Goal: Task Accomplishment & Management: Manage account settings

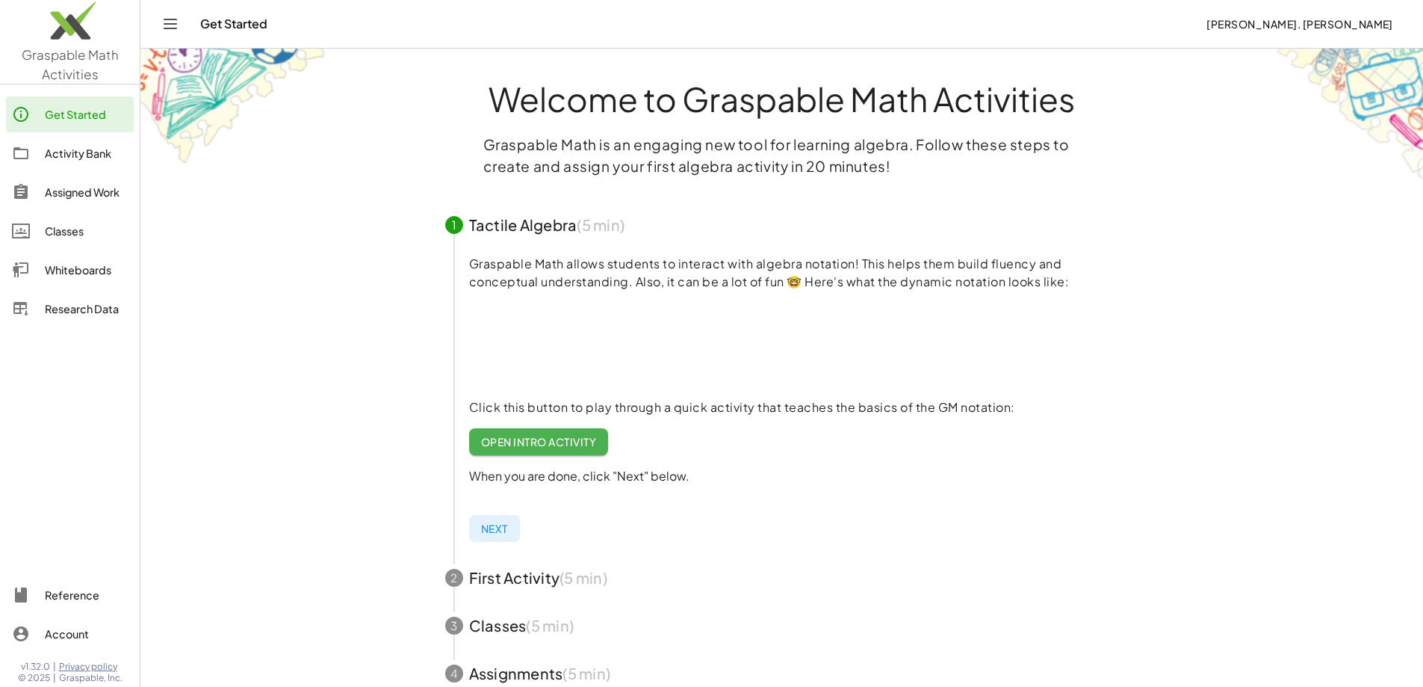
click at [64, 226] on div "Classes" at bounding box center [86, 231] width 83 height 18
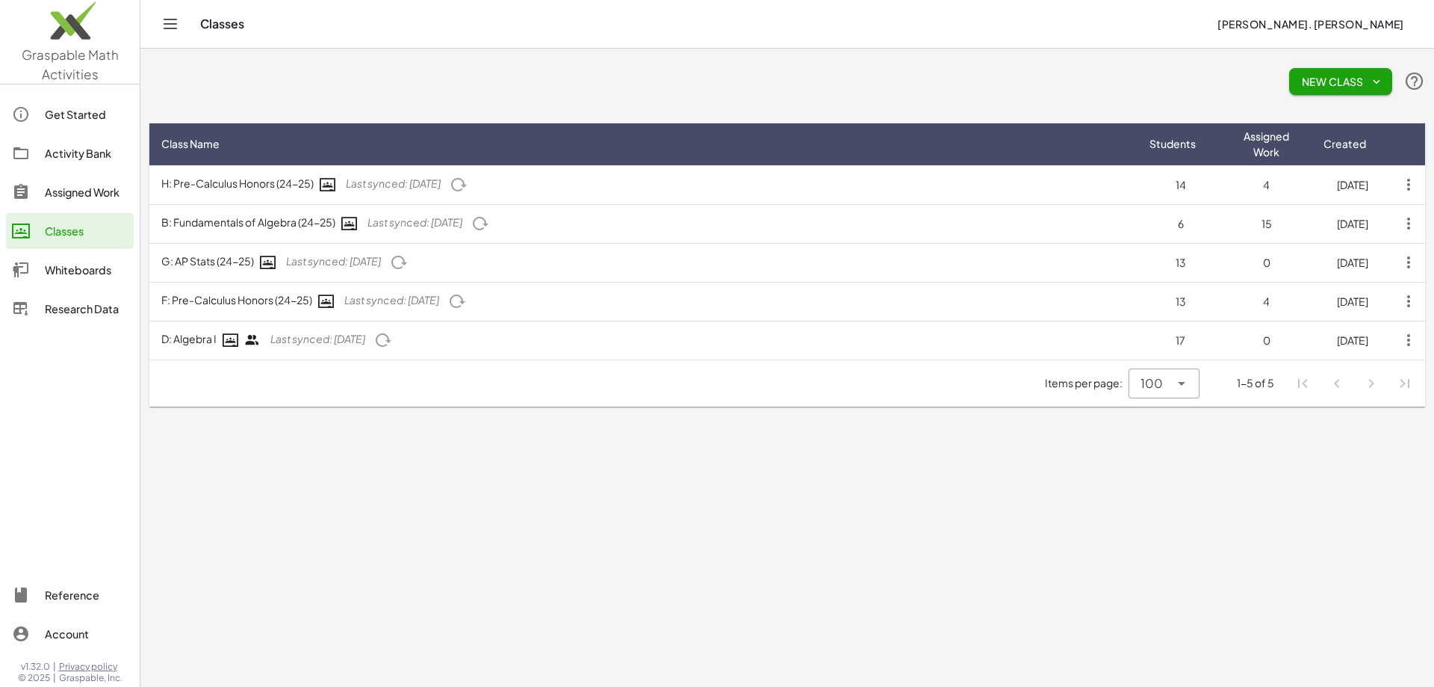
click at [1375, 83] on icon "button" at bounding box center [1376, 81] width 13 height 13
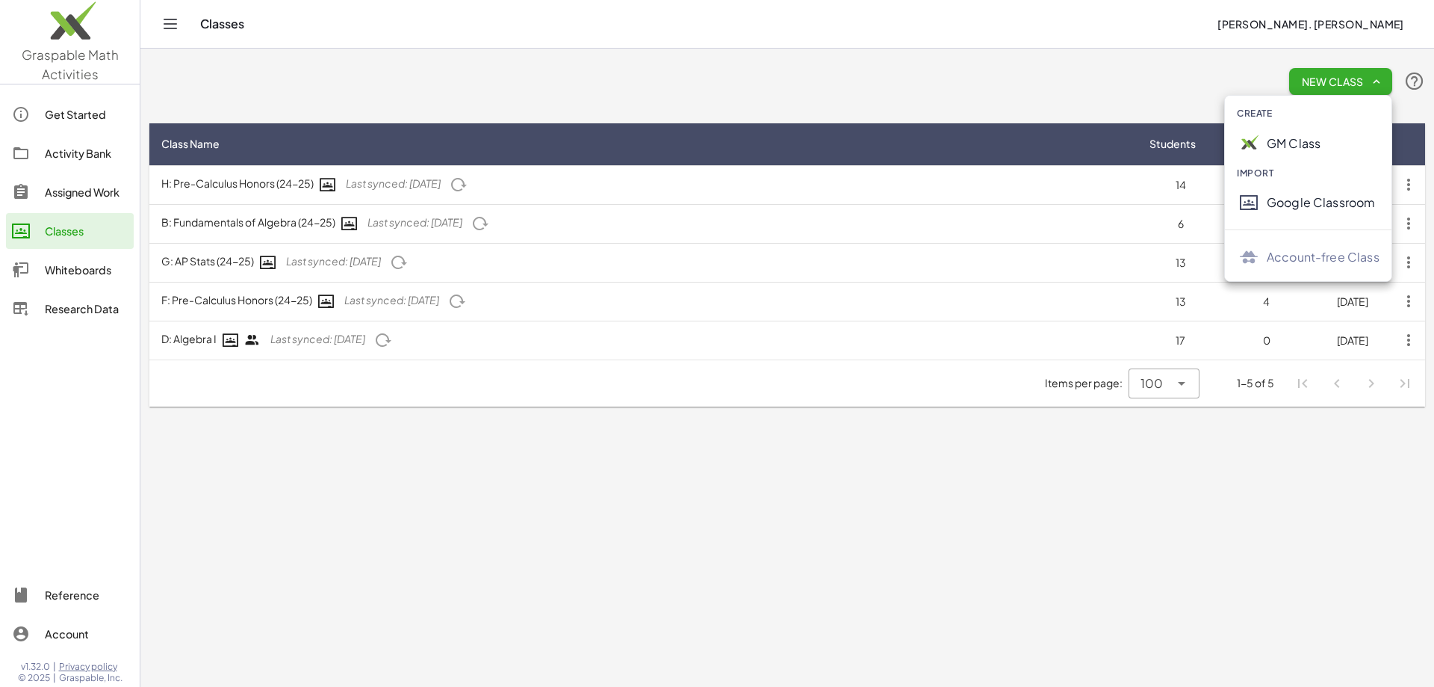
click at [1287, 210] on div "Google Classroom" at bounding box center [1323, 202] width 113 height 18
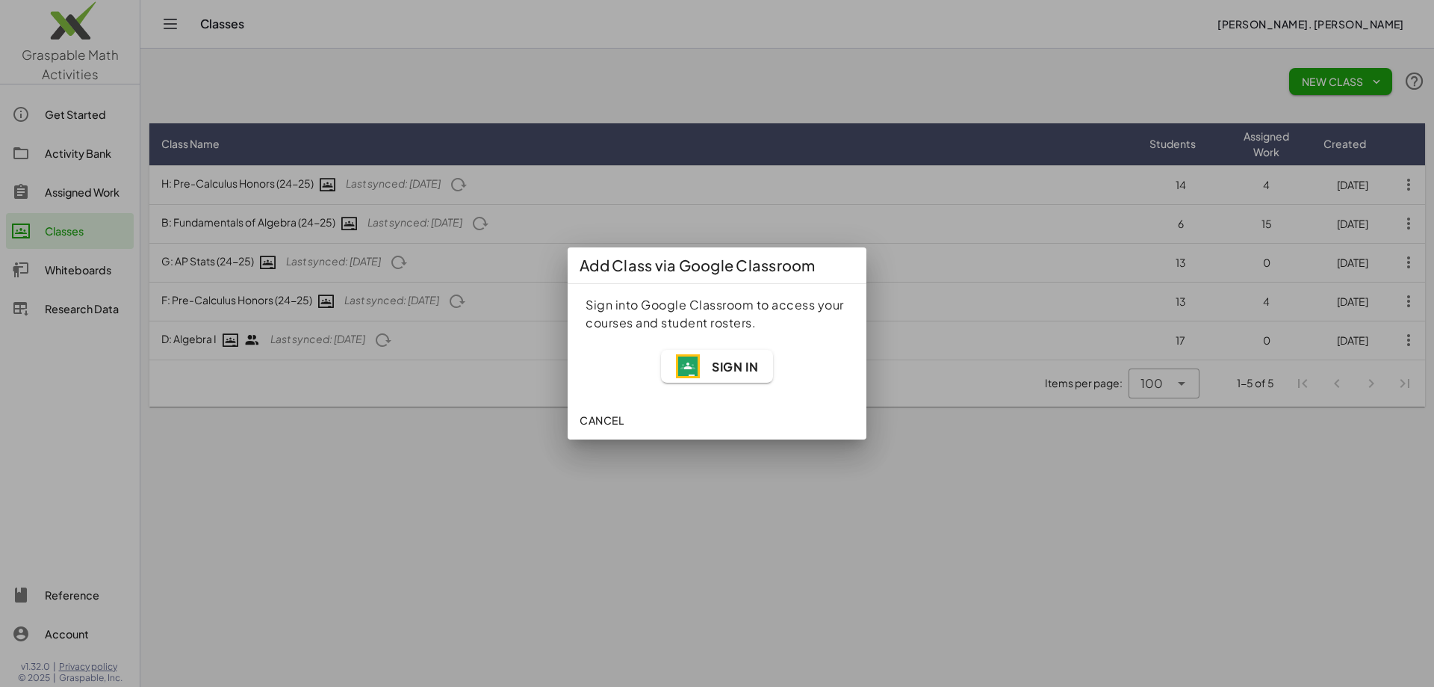
click at [718, 368] on span "Sign In" at bounding box center [735, 367] width 46 height 16
click at [719, 364] on span "Sign In" at bounding box center [735, 367] width 46 height 16
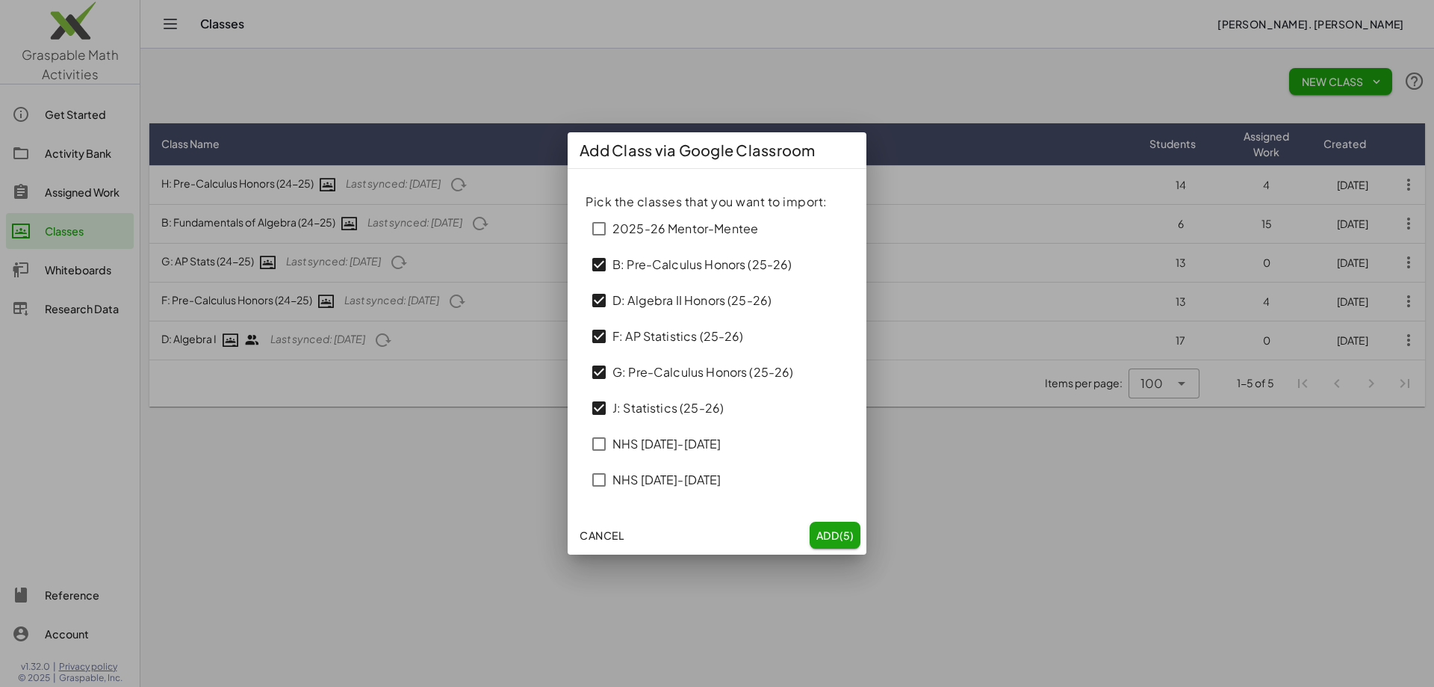
click at [835, 536] on span "Add (5)" at bounding box center [835, 534] width 39 height 13
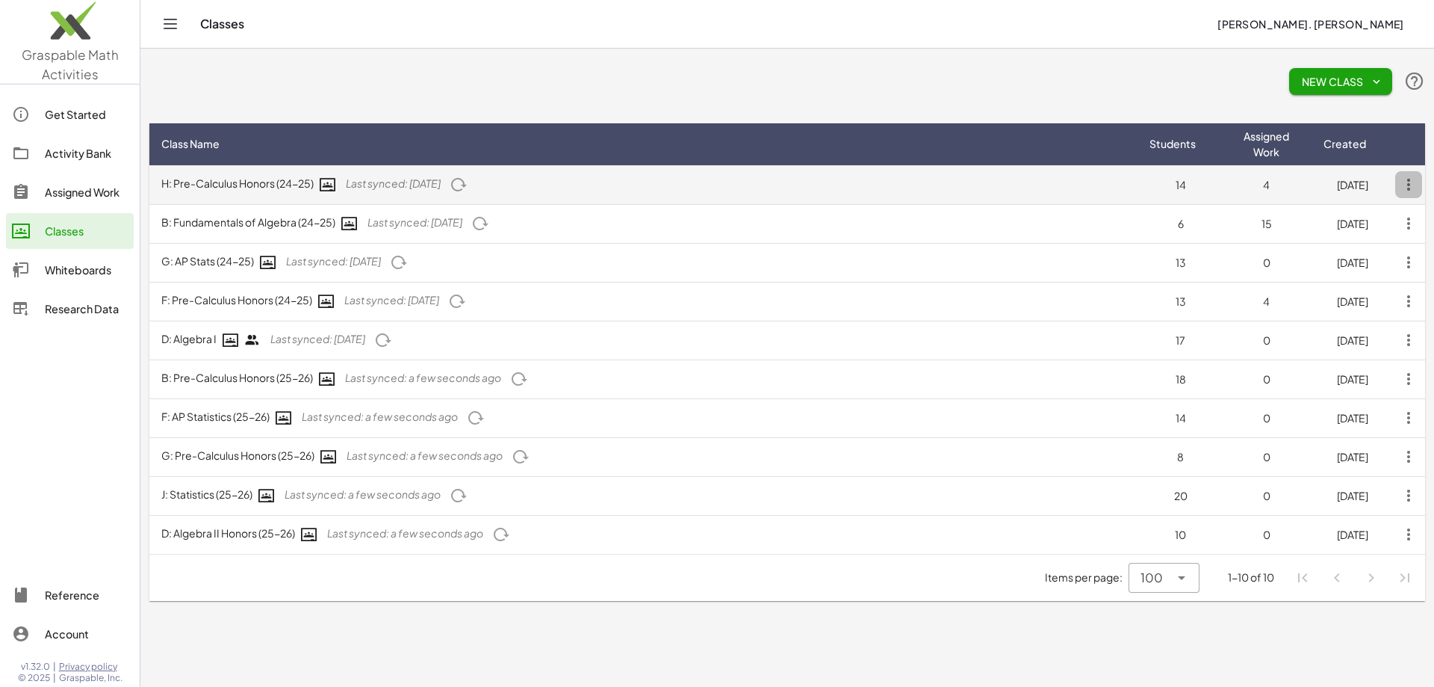
click at [1408, 184] on icon "button" at bounding box center [1409, 184] width 27 height 27
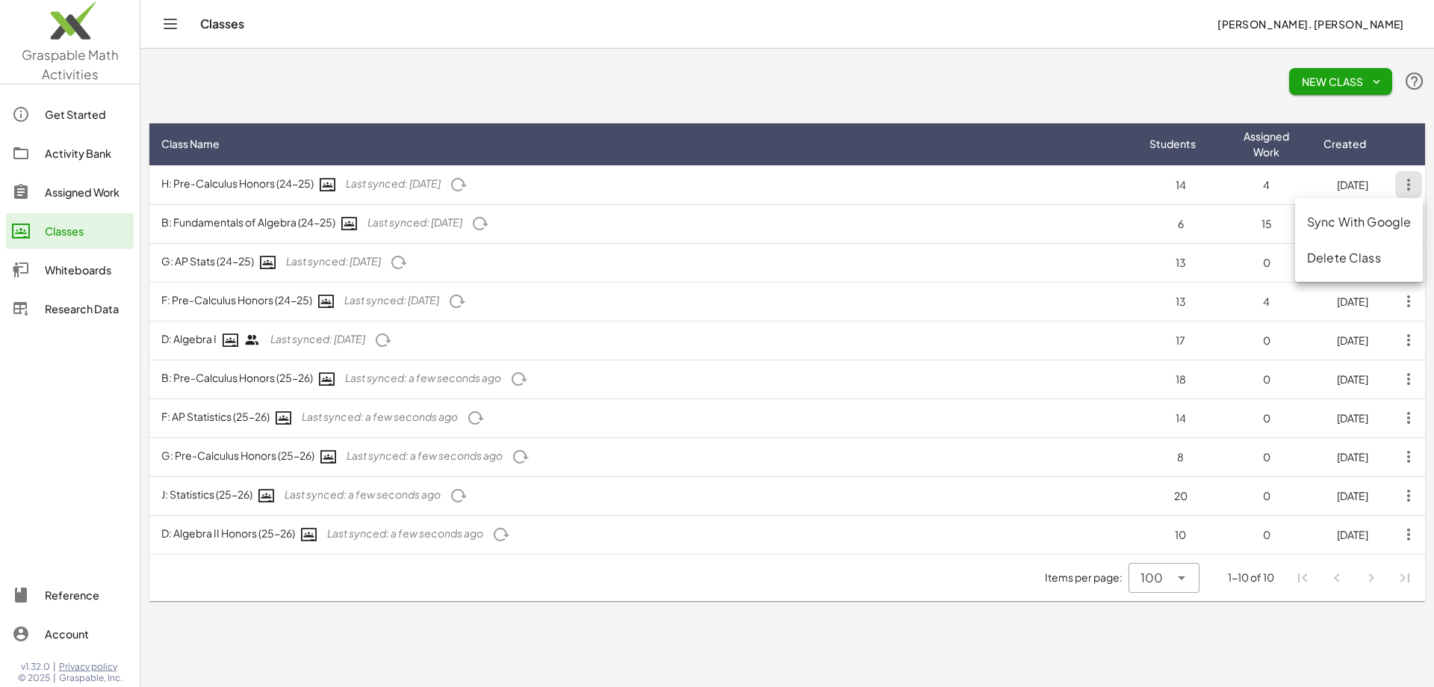
click at [1340, 260] on div "Delete Class" at bounding box center [1359, 258] width 104 height 18
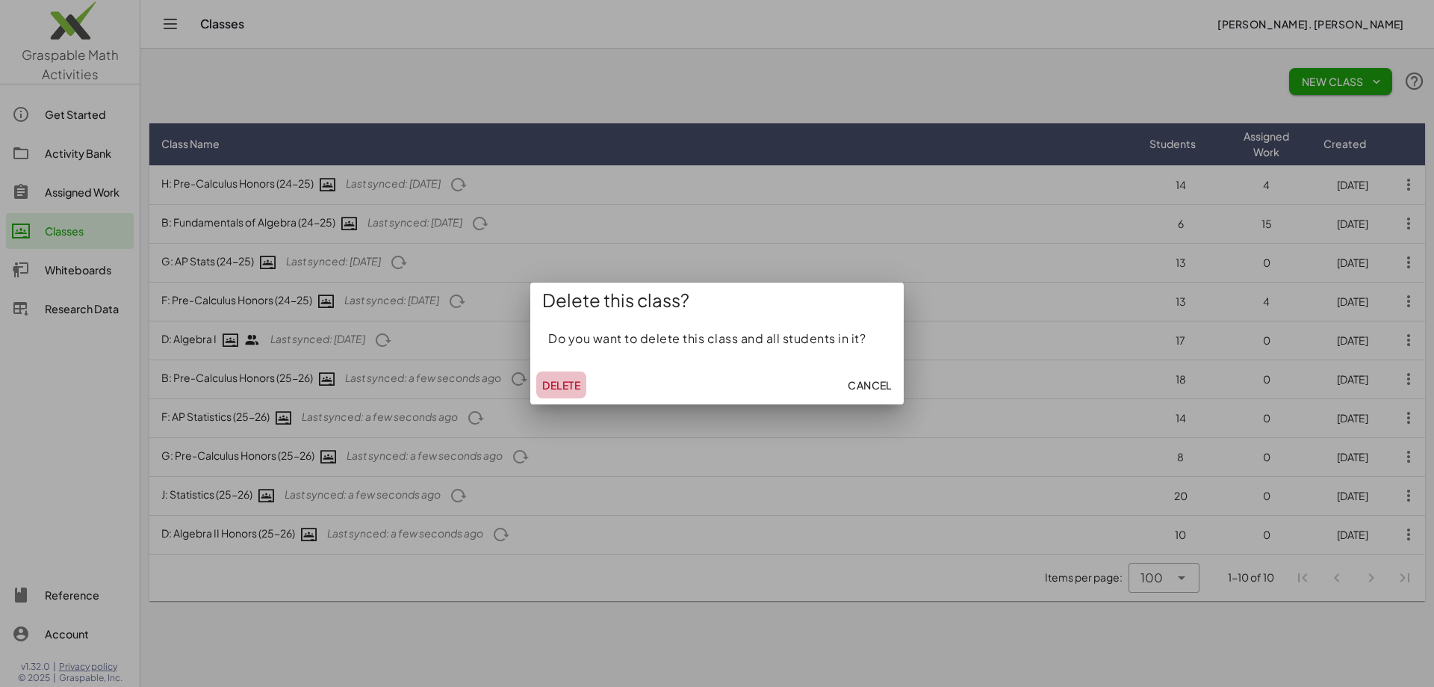
click at [551, 384] on span "Delete" at bounding box center [561, 384] width 38 height 13
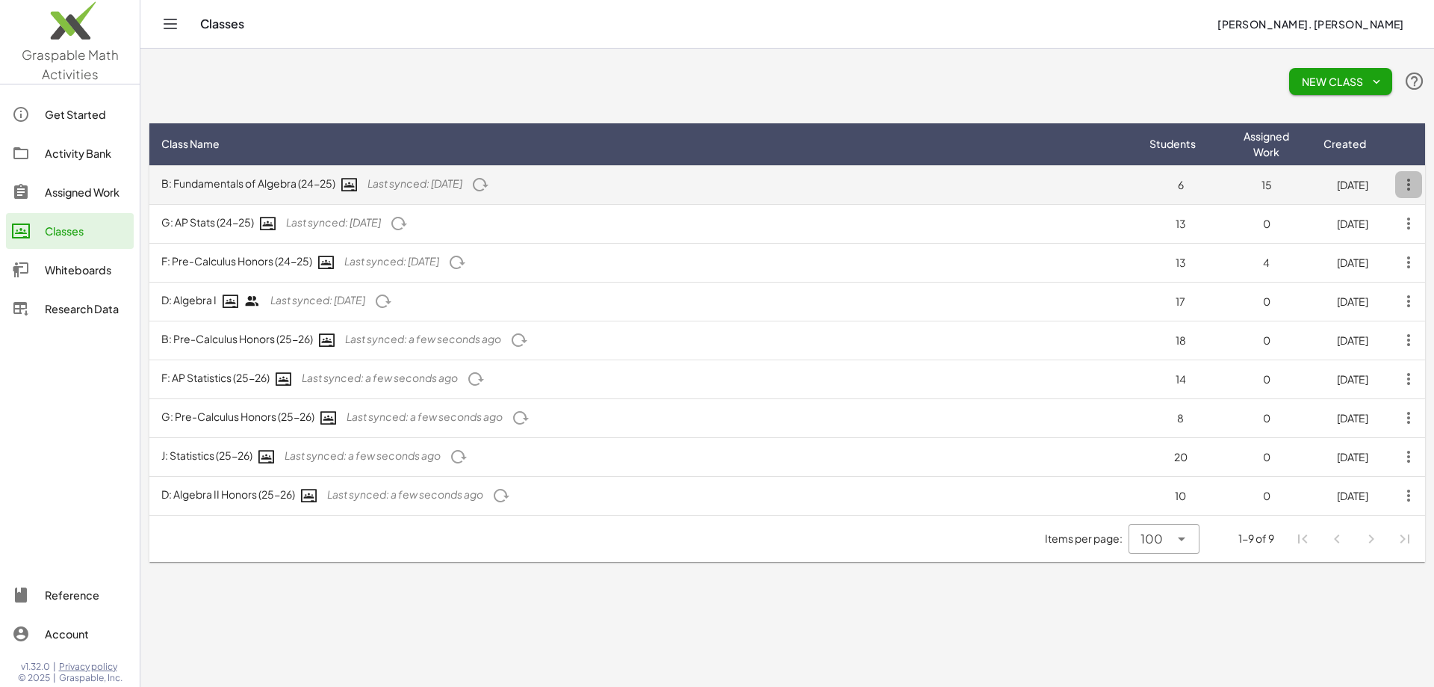
click at [1404, 181] on icon "button" at bounding box center [1409, 184] width 27 height 27
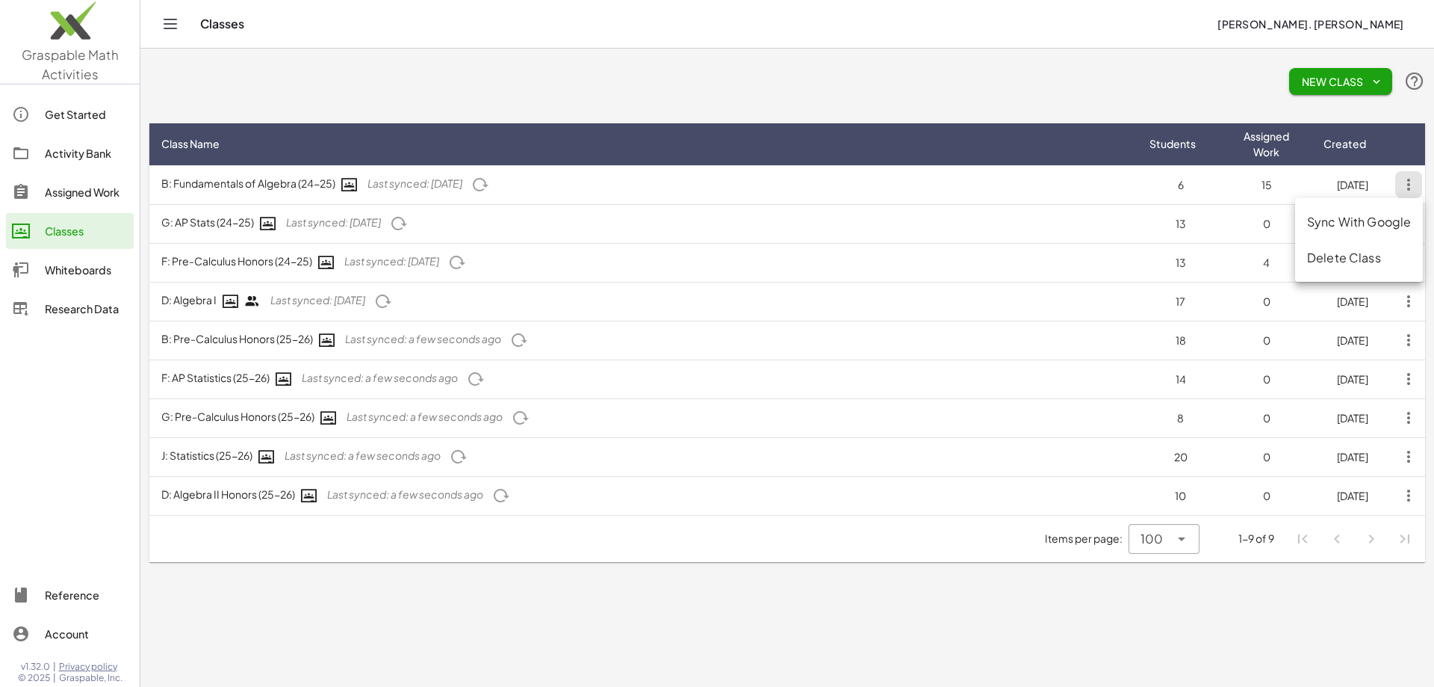
click at [1331, 258] on div "Delete Class" at bounding box center [1359, 258] width 104 height 18
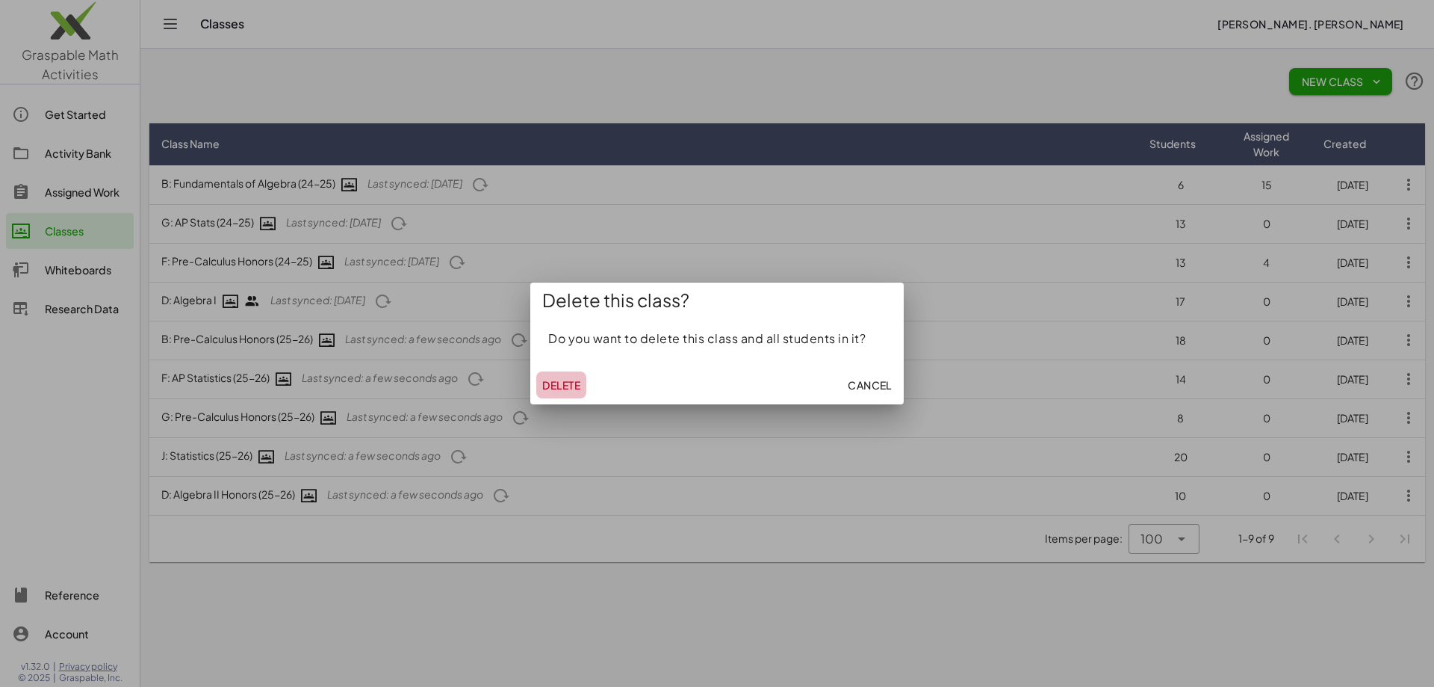
click at [569, 387] on span "Delete" at bounding box center [561, 384] width 38 height 13
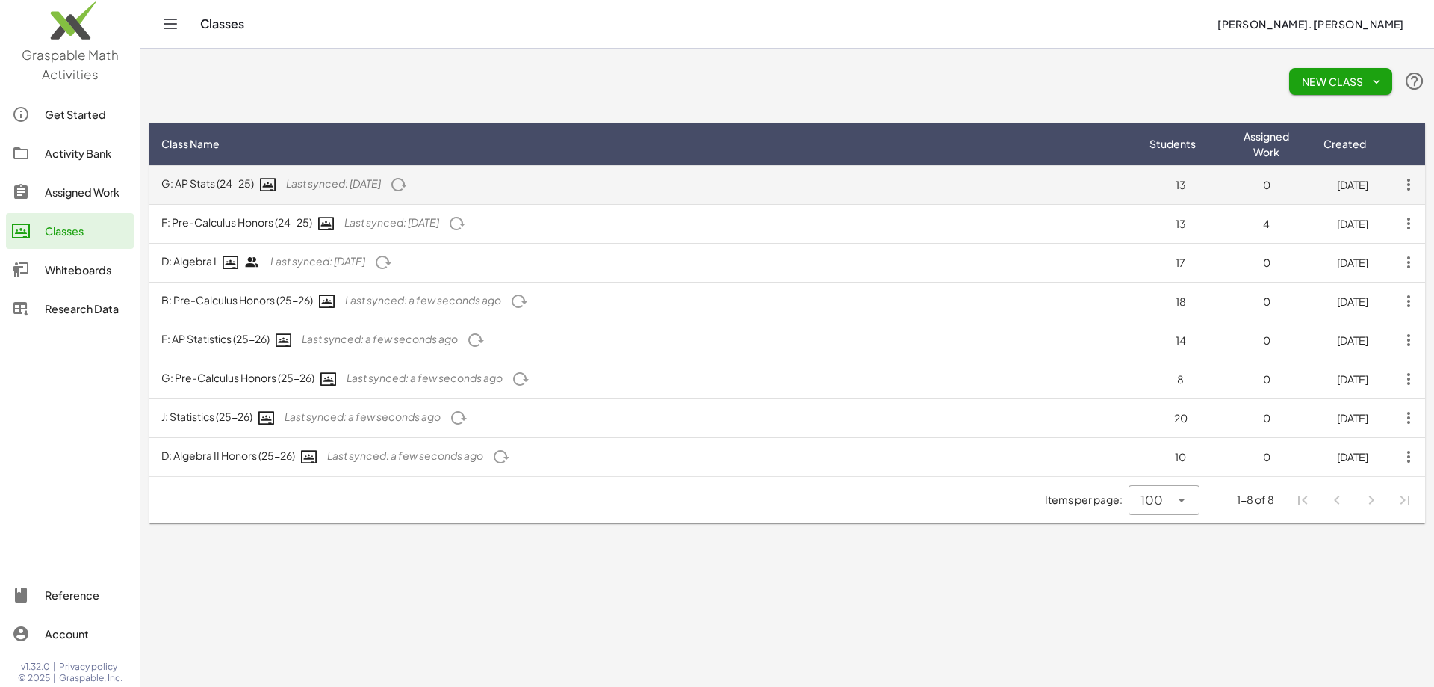
click at [1406, 179] on icon "button" at bounding box center [1409, 184] width 27 height 27
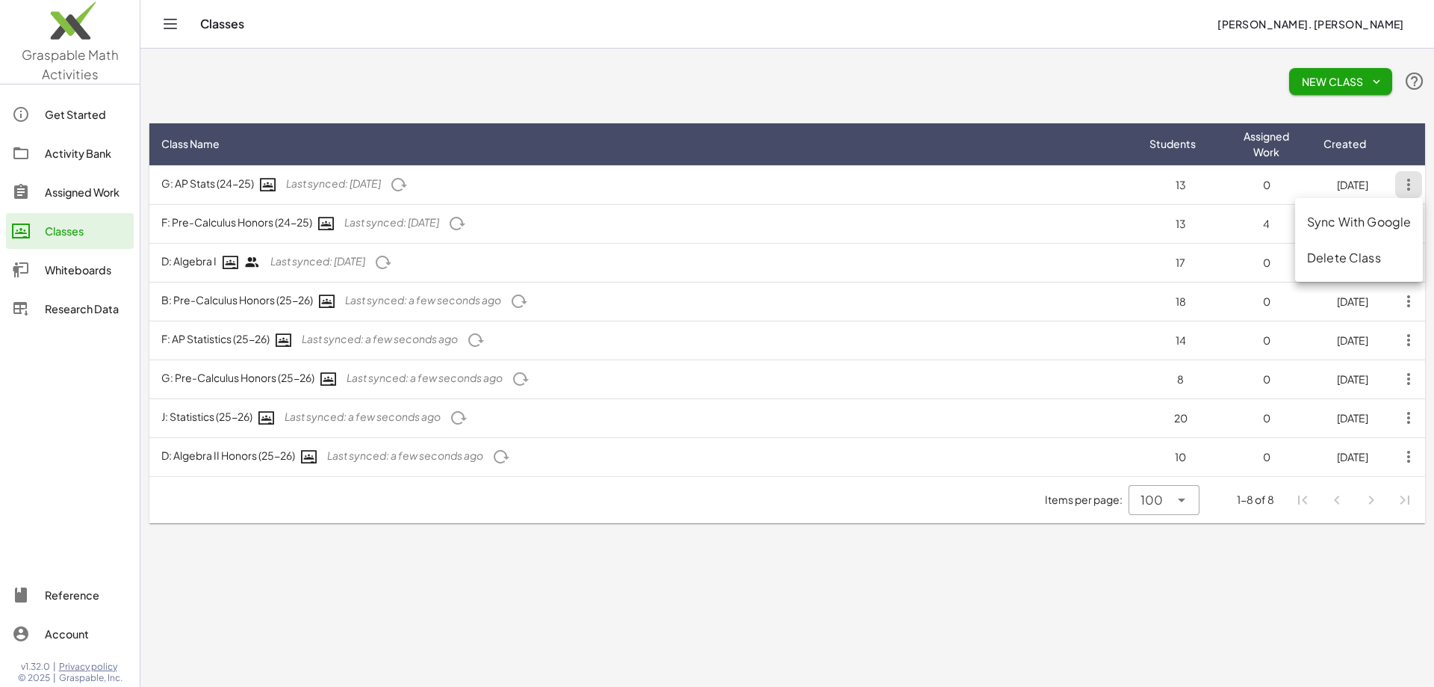
click at [1331, 259] on div "Delete Class" at bounding box center [1359, 258] width 104 height 18
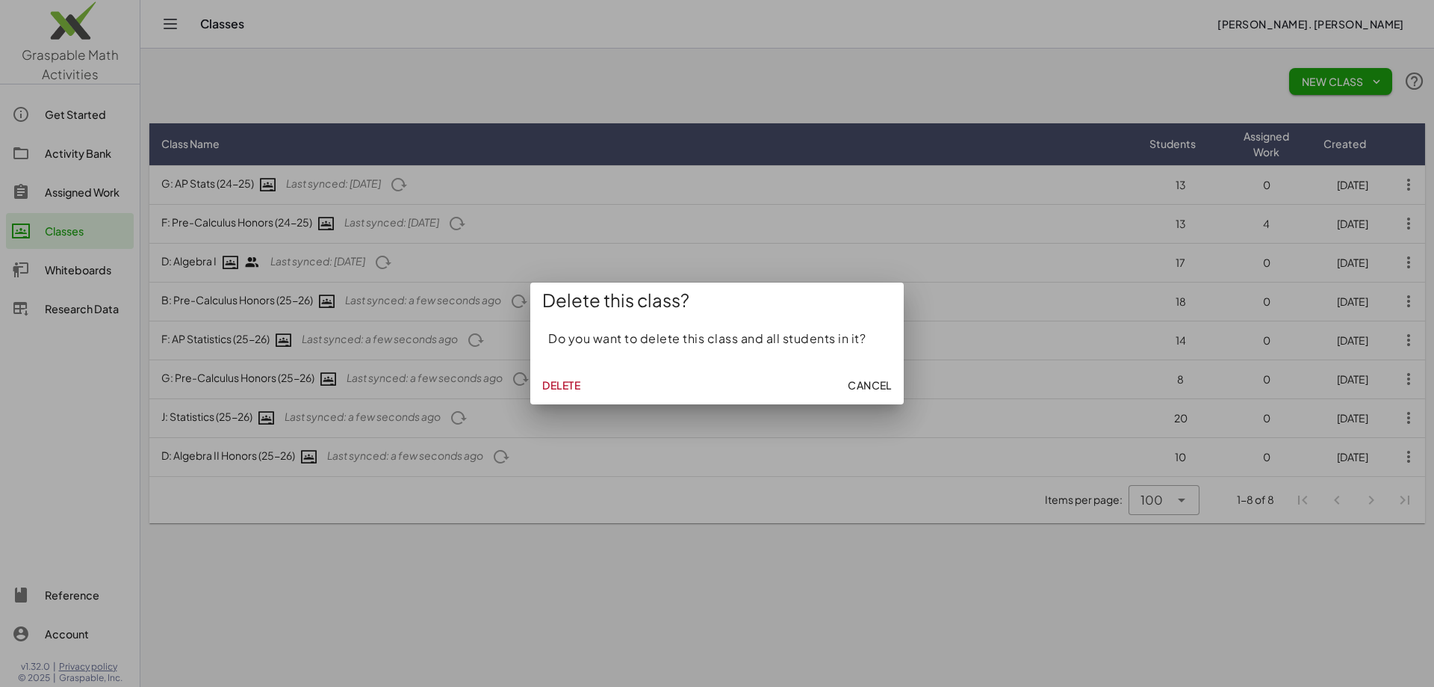
click at [552, 384] on span "Delete" at bounding box center [561, 384] width 38 height 13
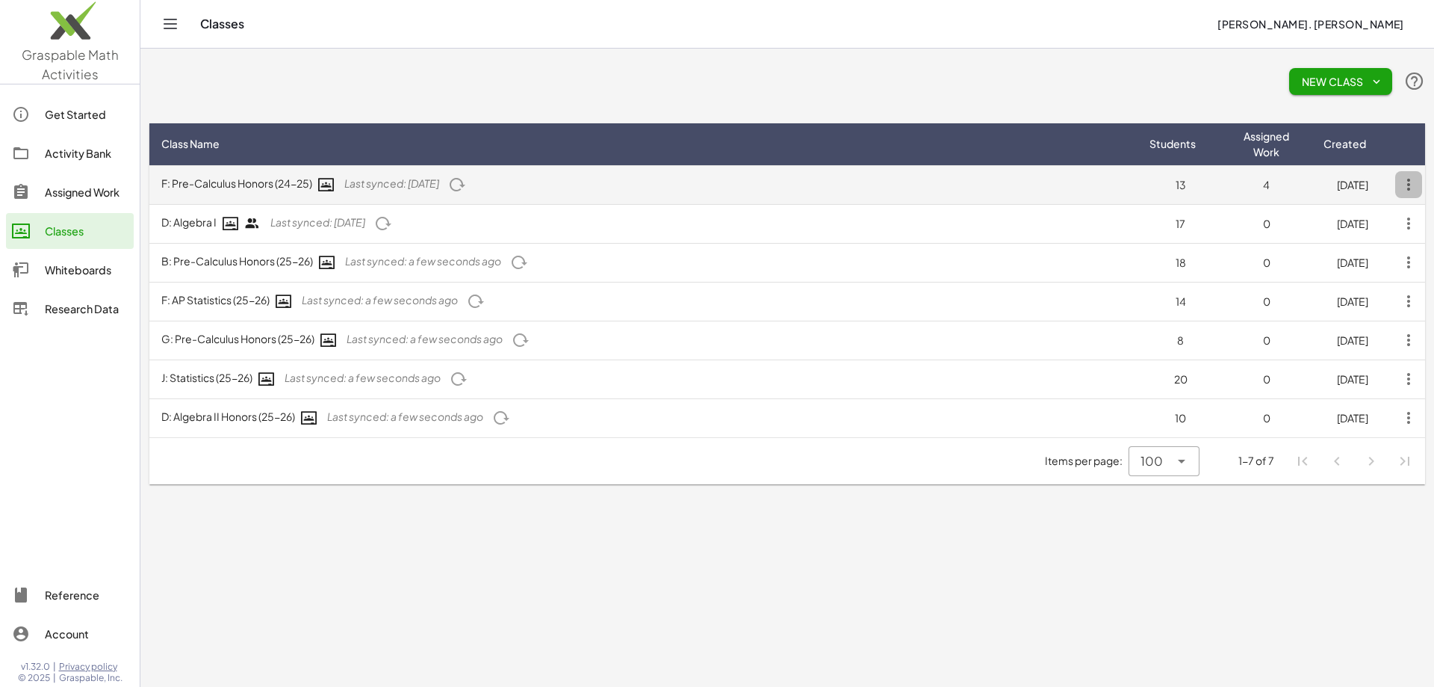
click at [1406, 184] on icon "button" at bounding box center [1409, 184] width 27 height 27
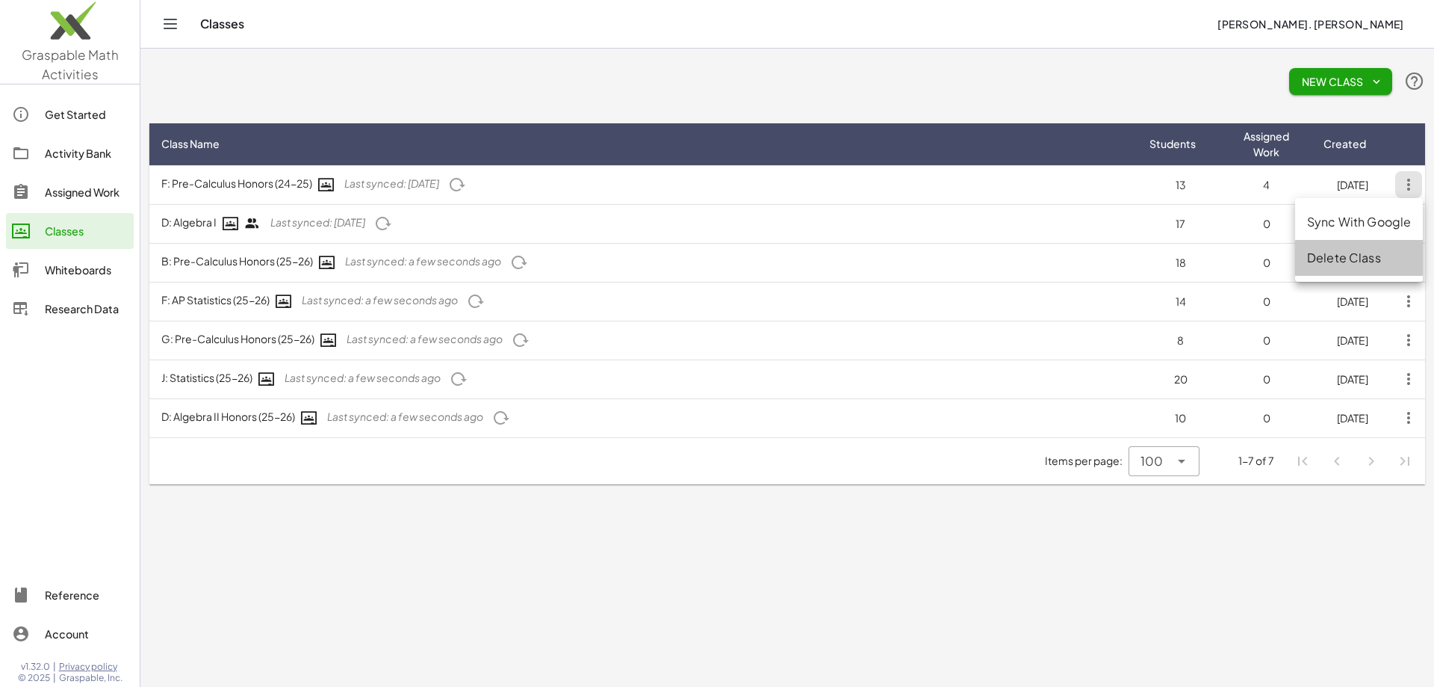
click at [1330, 261] on div "Delete Class" at bounding box center [1359, 258] width 104 height 18
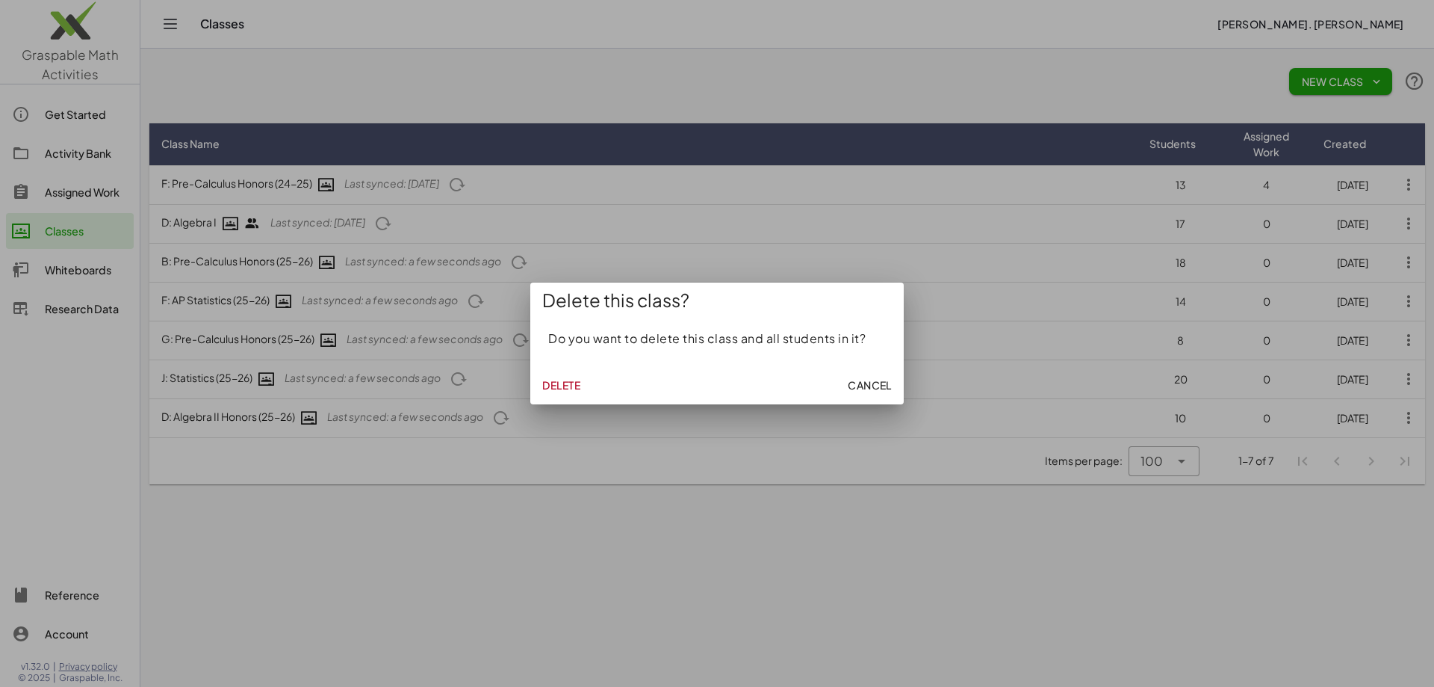
click at [566, 378] on span "Delete" at bounding box center [561, 384] width 38 height 13
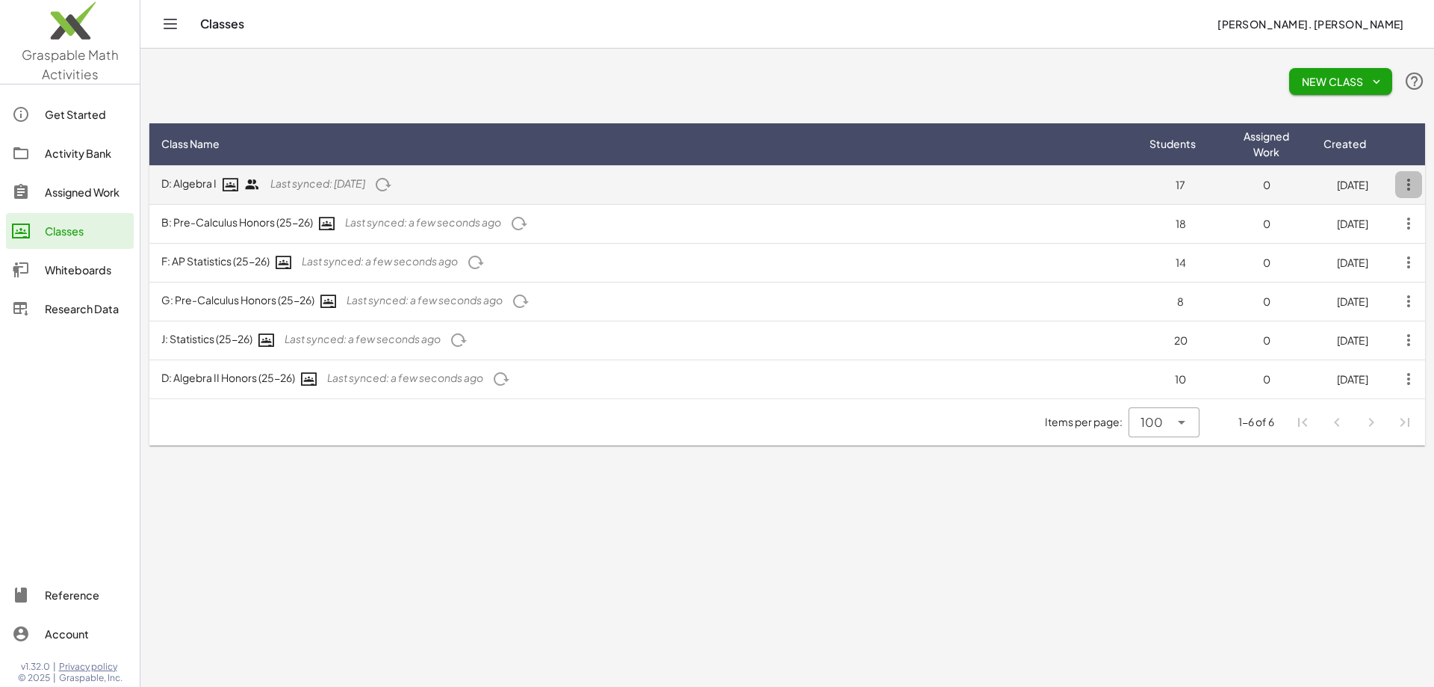
click at [1410, 184] on icon "button" at bounding box center [1409, 184] width 27 height 27
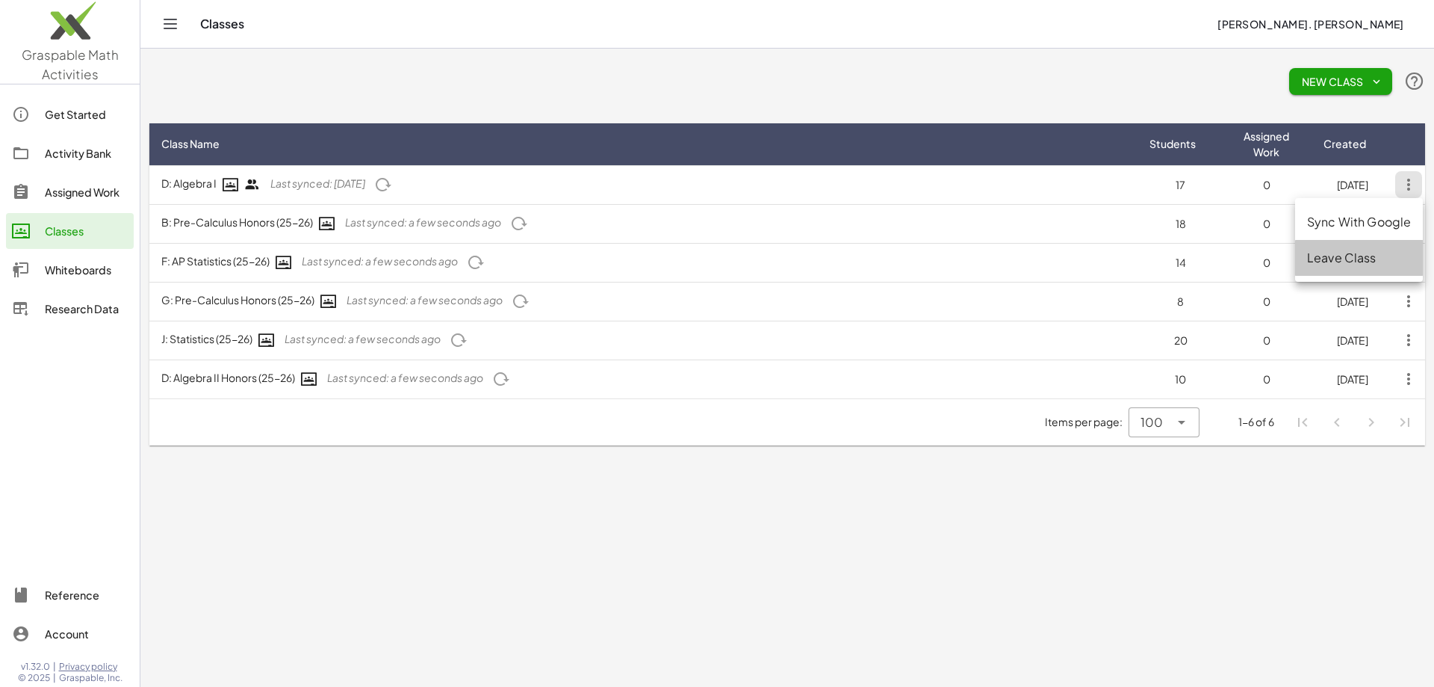
click at [1324, 257] on div "Leave Class" at bounding box center [1359, 258] width 104 height 18
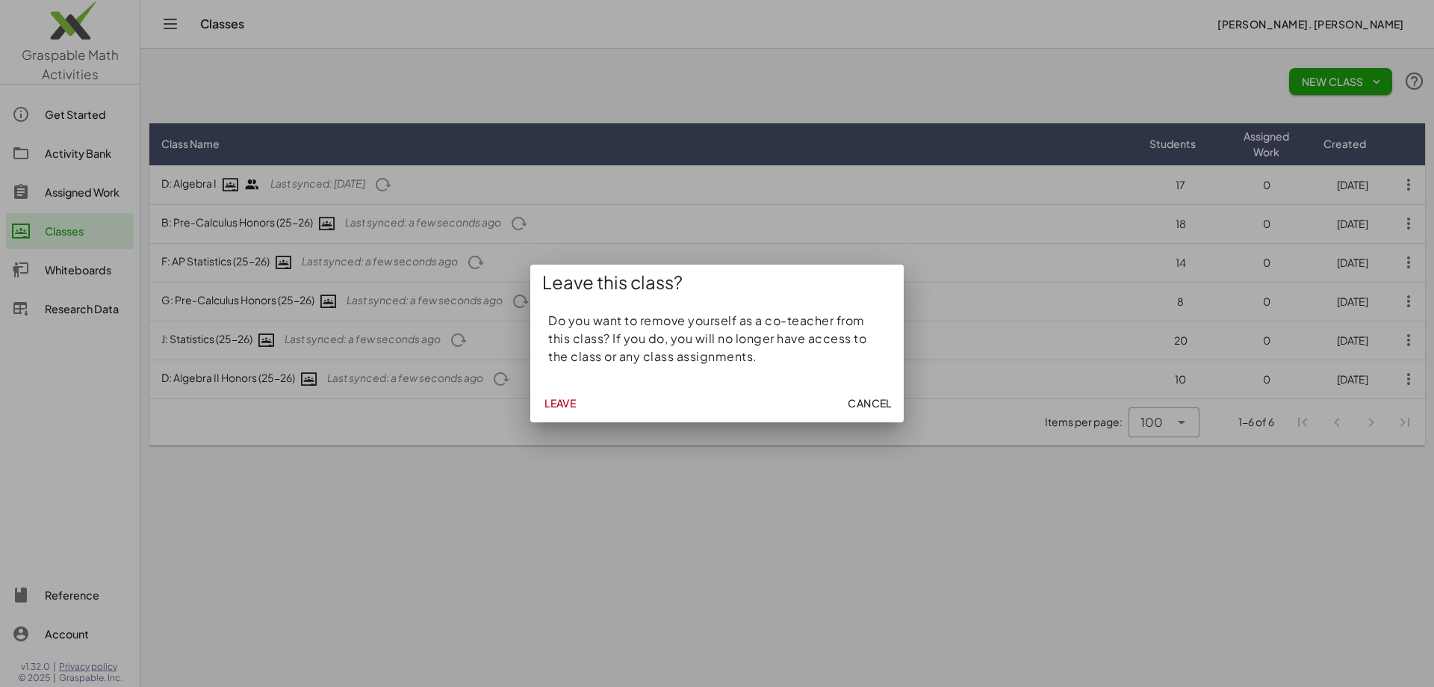
click at [552, 403] on span "Leave" at bounding box center [561, 402] width 32 height 13
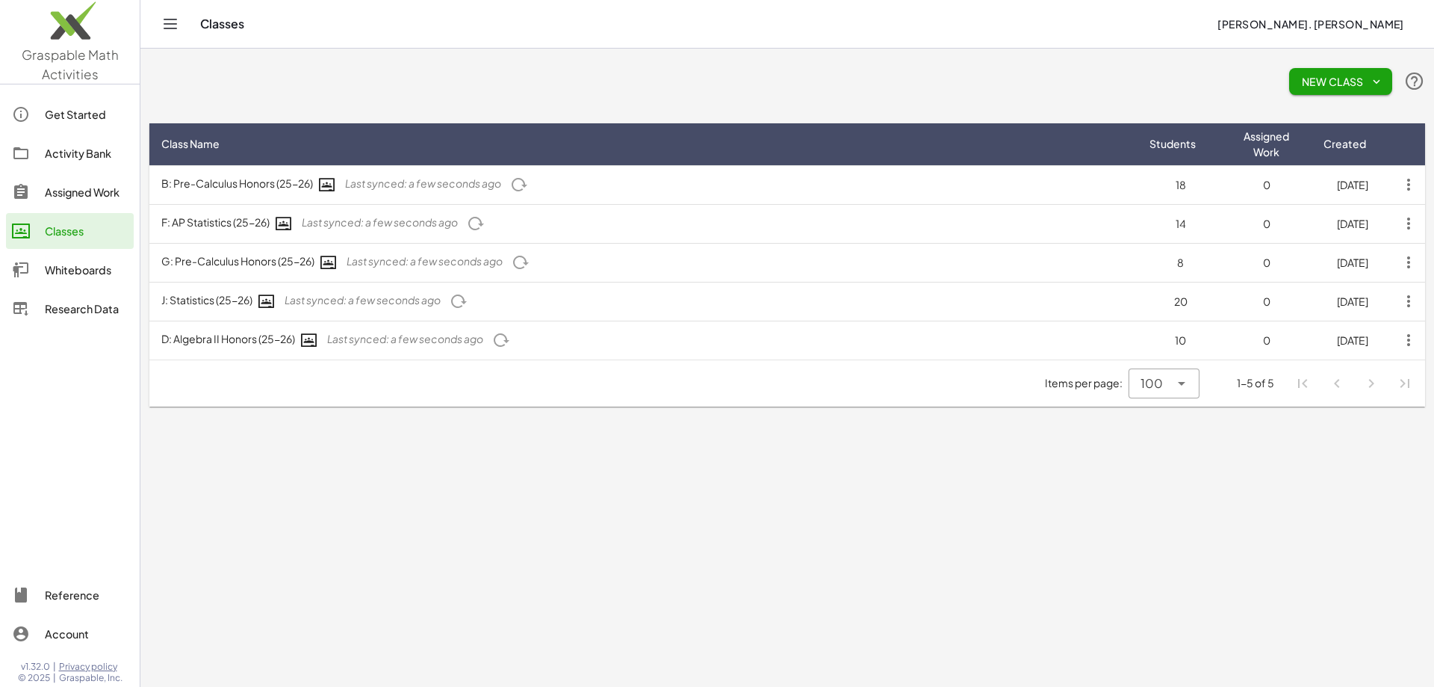
click at [61, 195] on div "Assigned Work" at bounding box center [86, 192] width 83 height 18
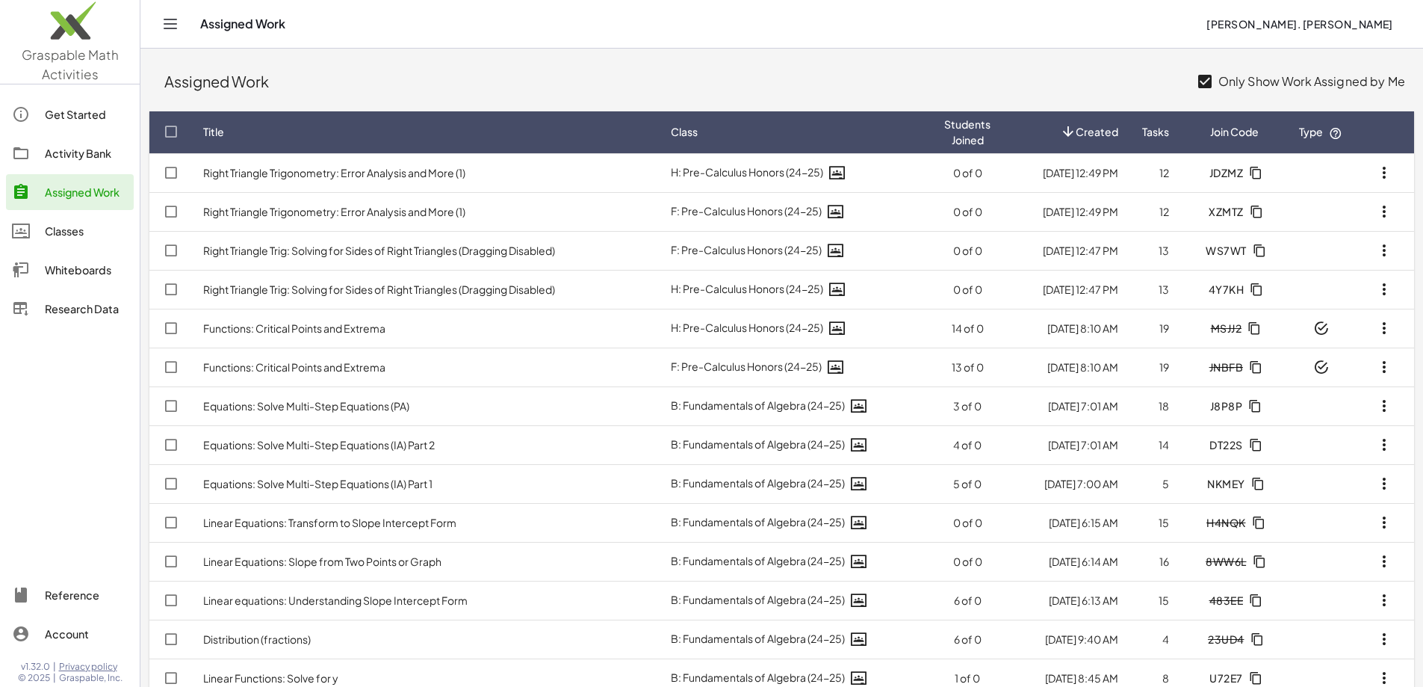
click at [37, 152] on div at bounding box center [28, 153] width 33 height 18
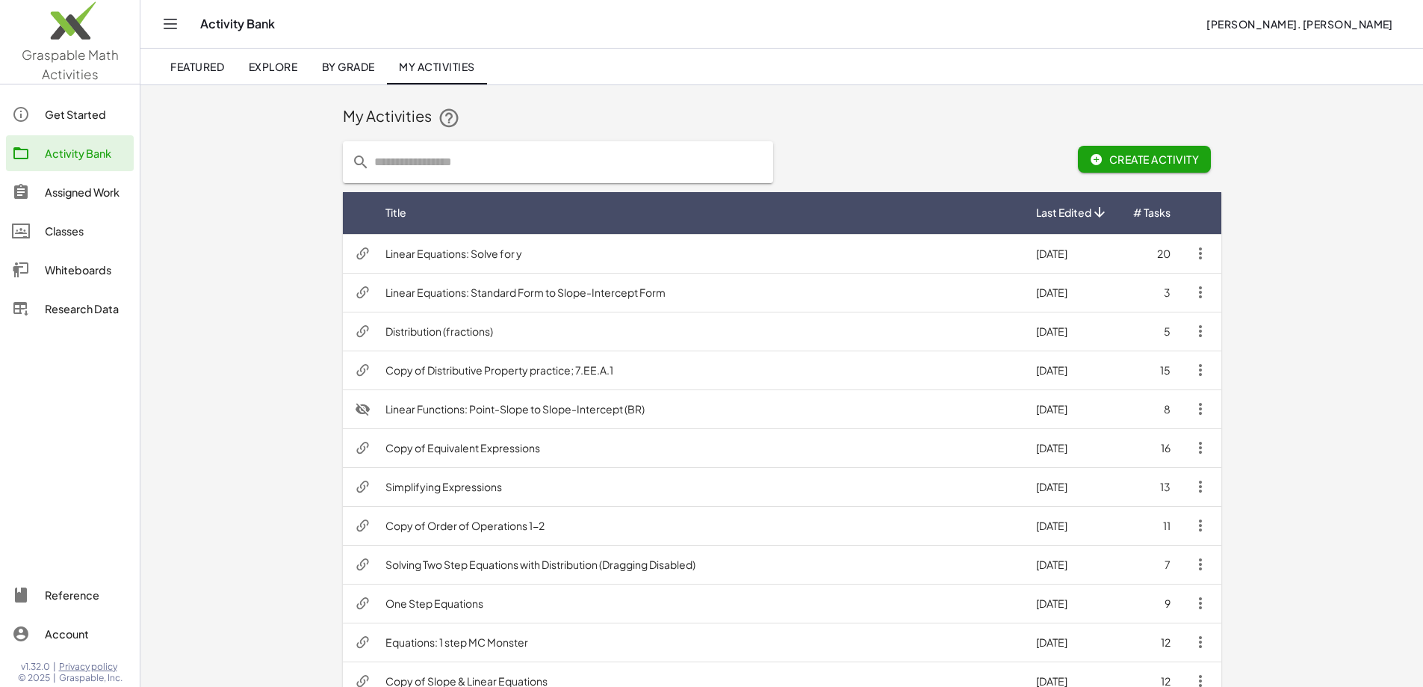
click at [370, 165] on input "text" at bounding box center [567, 162] width 394 height 42
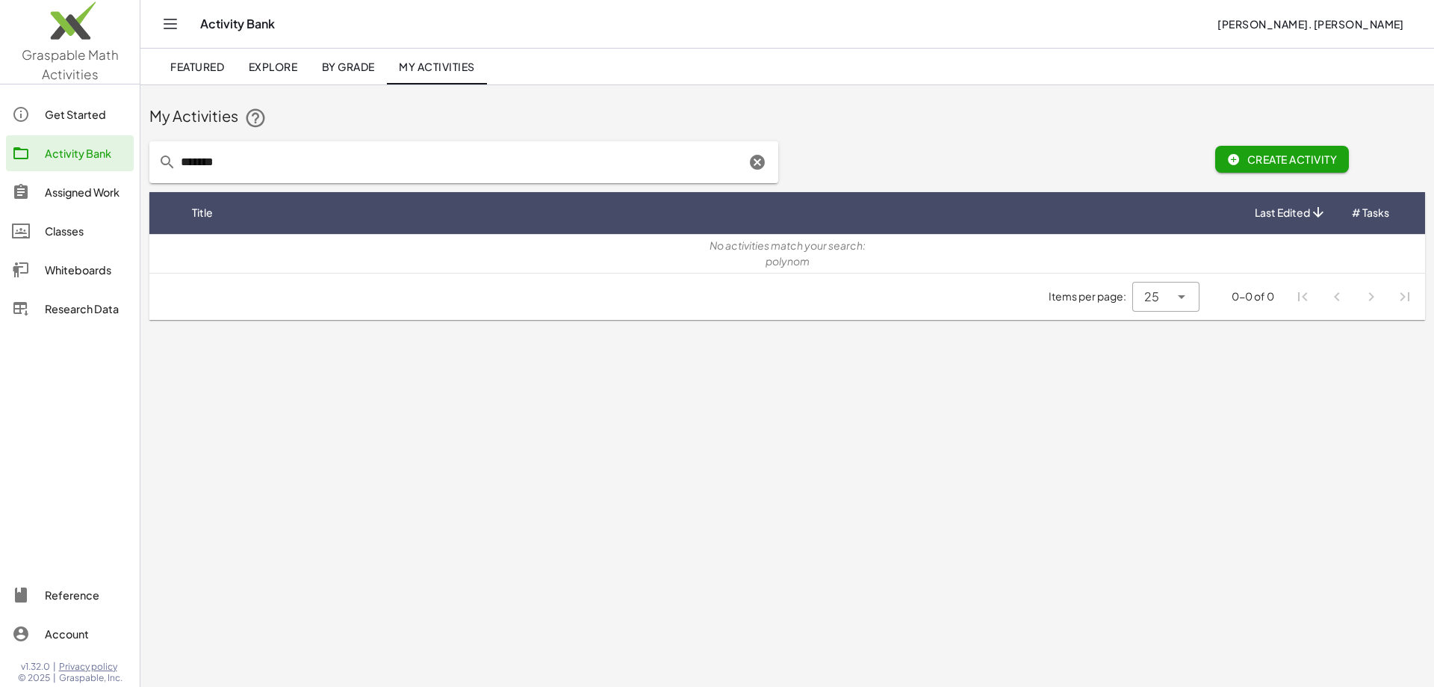
drag, startPoint x: 265, startPoint y: 161, endPoint x: 136, endPoint y: 158, distance: 129.3
click at [141, 167] on div "*******" at bounding box center [463, 162] width 647 height 60
type input "********"
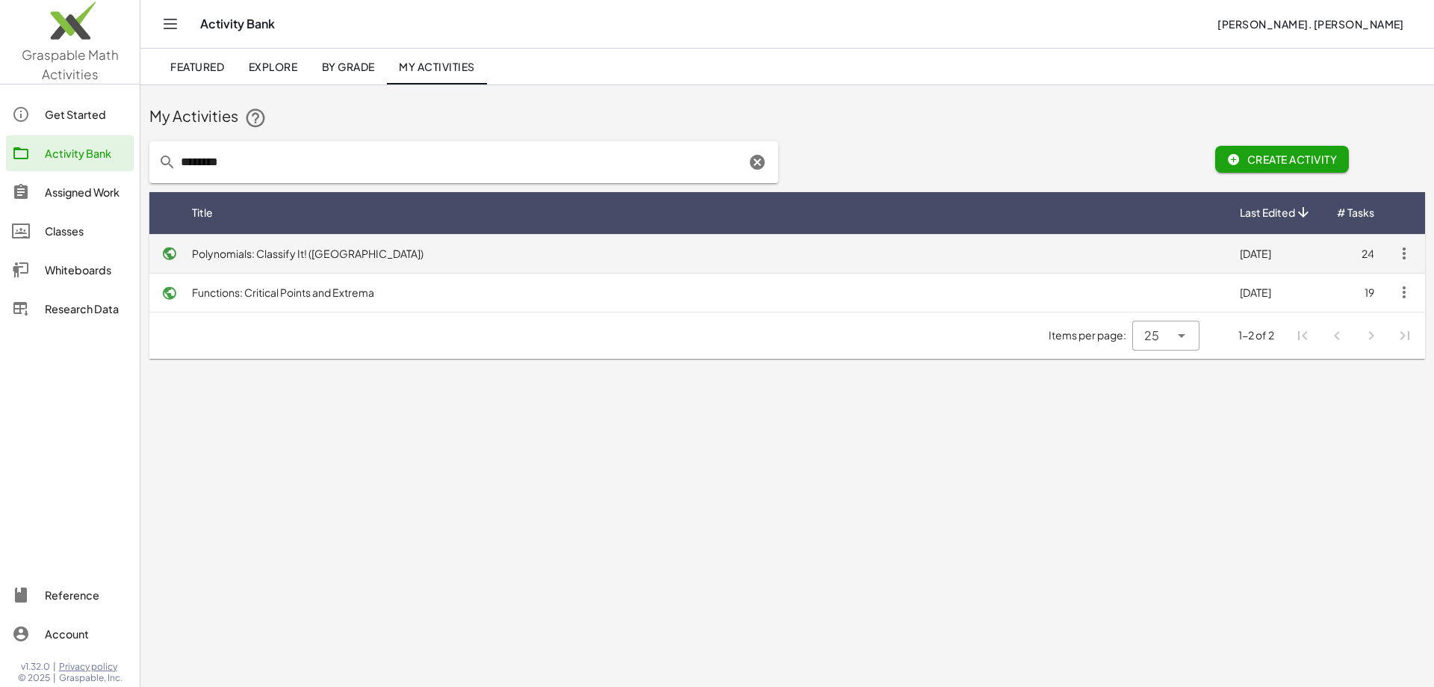
click at [271, 256] on td "Polynomials: Classify It! ([GEOGRAPHIC_DATA])" at bounding box center [704, 253] width 1048 height 39
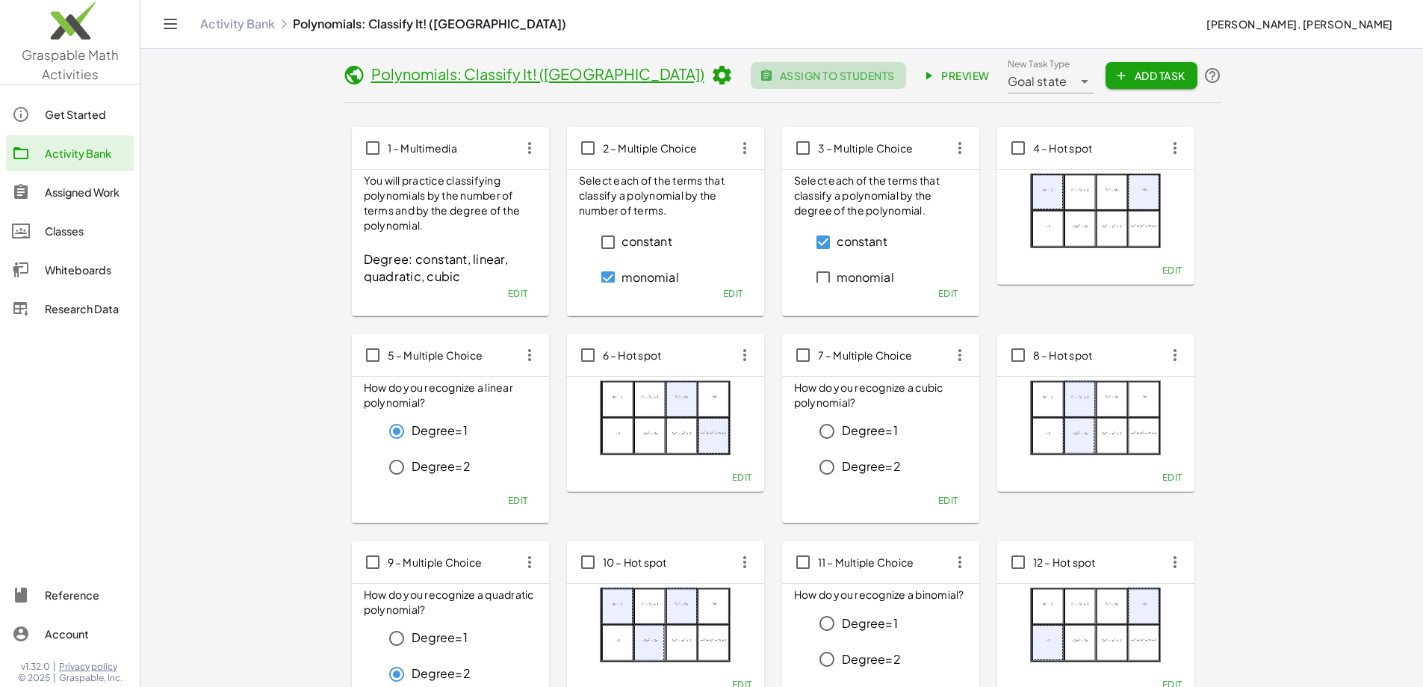
click at [894, 70] on span "assign to students" at bounding box center [828, 75] width 131 height 13
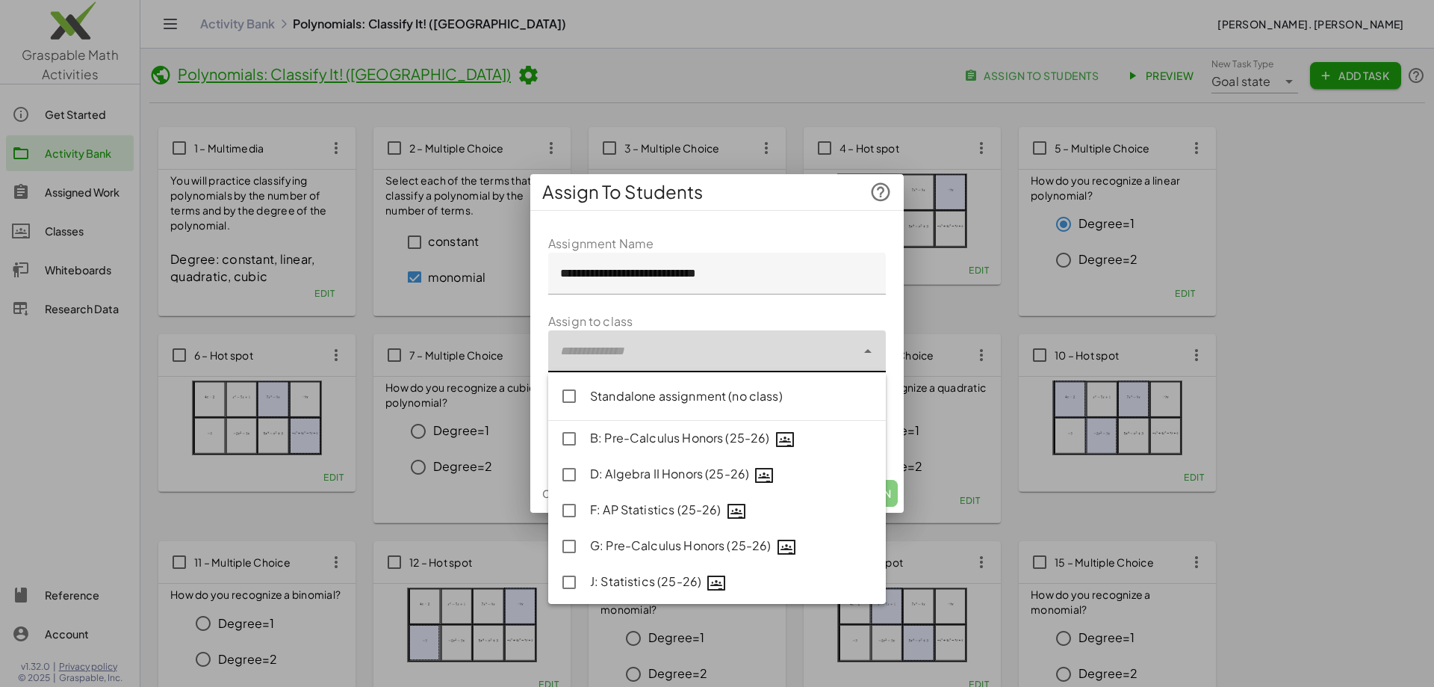
click at [616, 359] on div at bounding box center [702, 351] width 308 height 42
type input "**********"
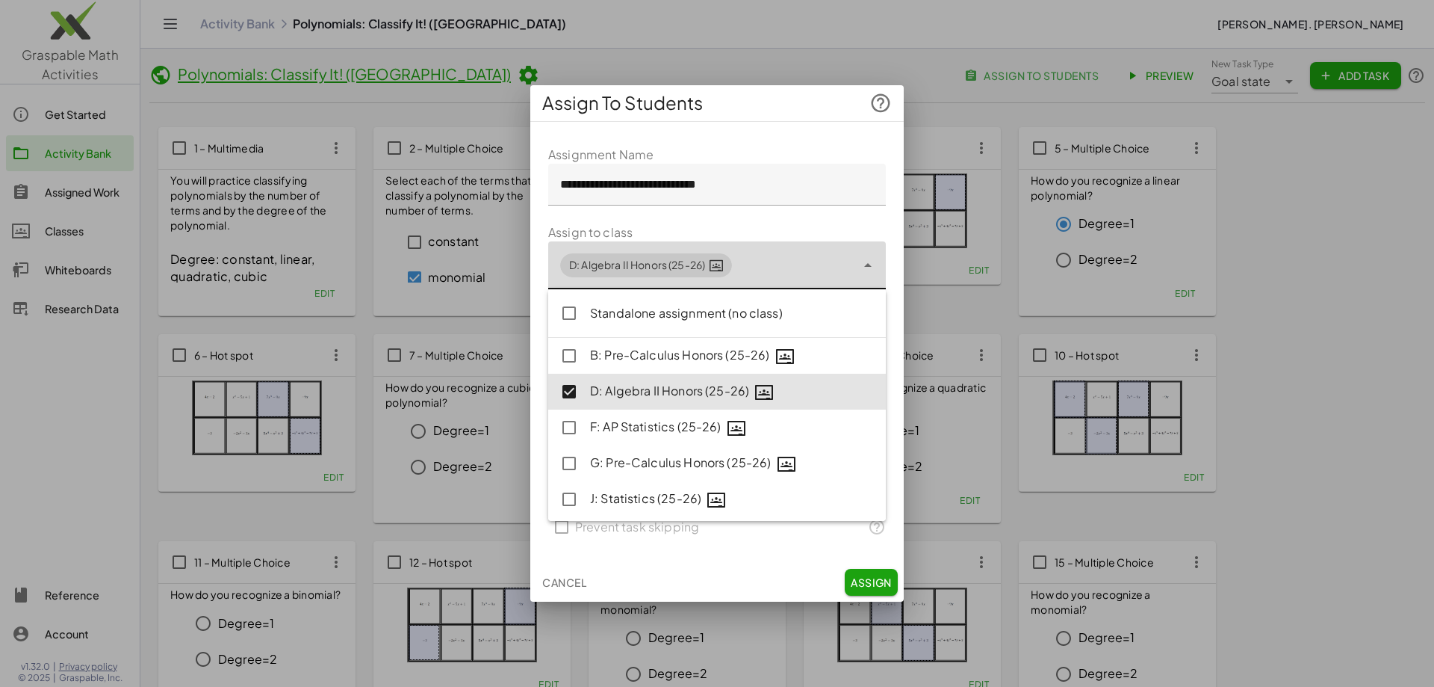
click at [682, 585] on div "Cancel Assign" at bounding box center [717, 582] width 374 height 39
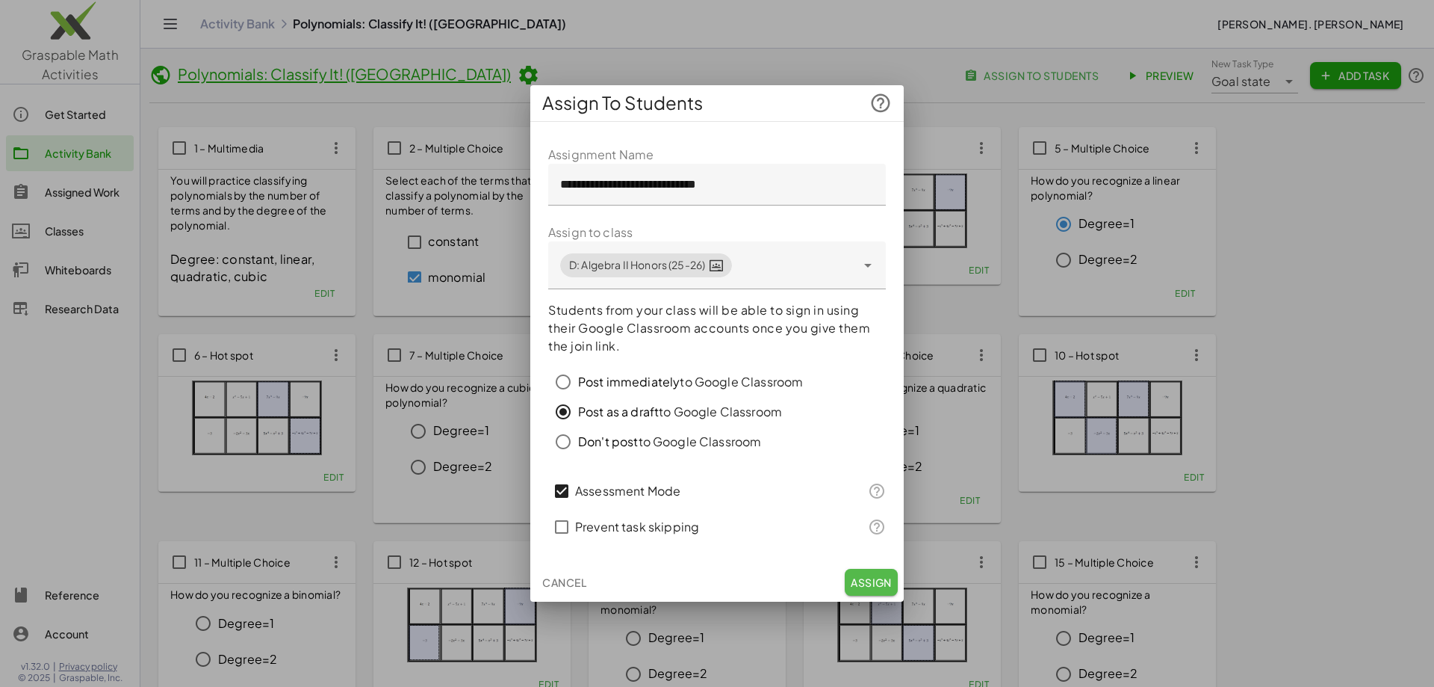
click at [866, 586] on span "Assign" at bounding box center [871, 581] width 41 height 13
